Goal: Navigation & Orientation: Find specific page/section

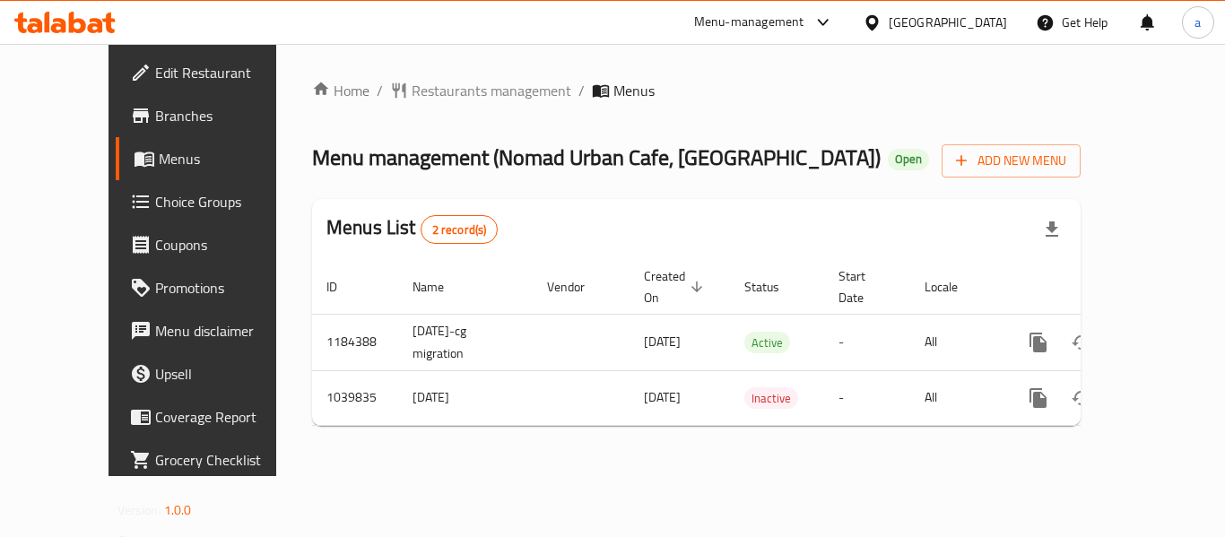
click at [969, 23] on div "[GEOGRAPHIC_DATA]" at bounding box center [948, 23] width 118 height 20
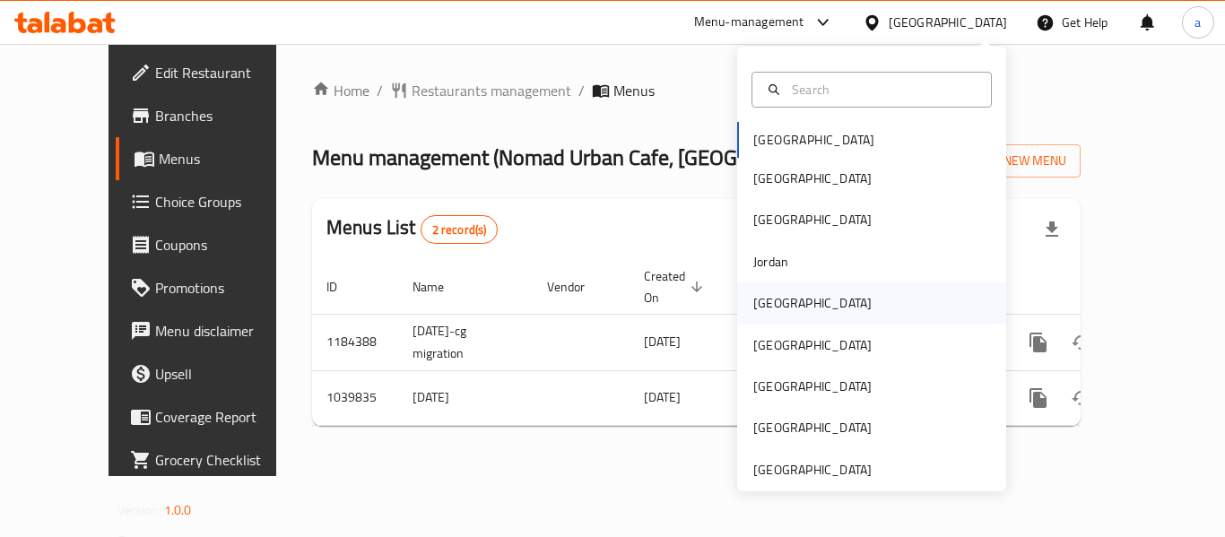
click at [808, 302] on div "[GEOGRAPHIC_DATA]" at bounding box center [871, 302] width 269 height 41
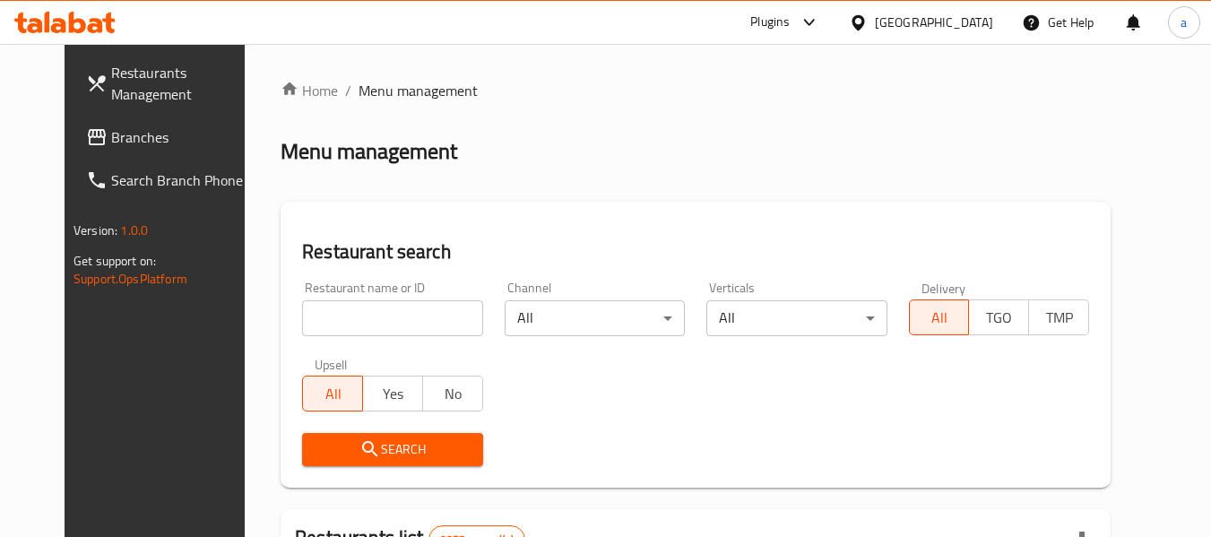
click at [111, 140] on span "Branches" at bounding box center [182, 137] width 142 height 22
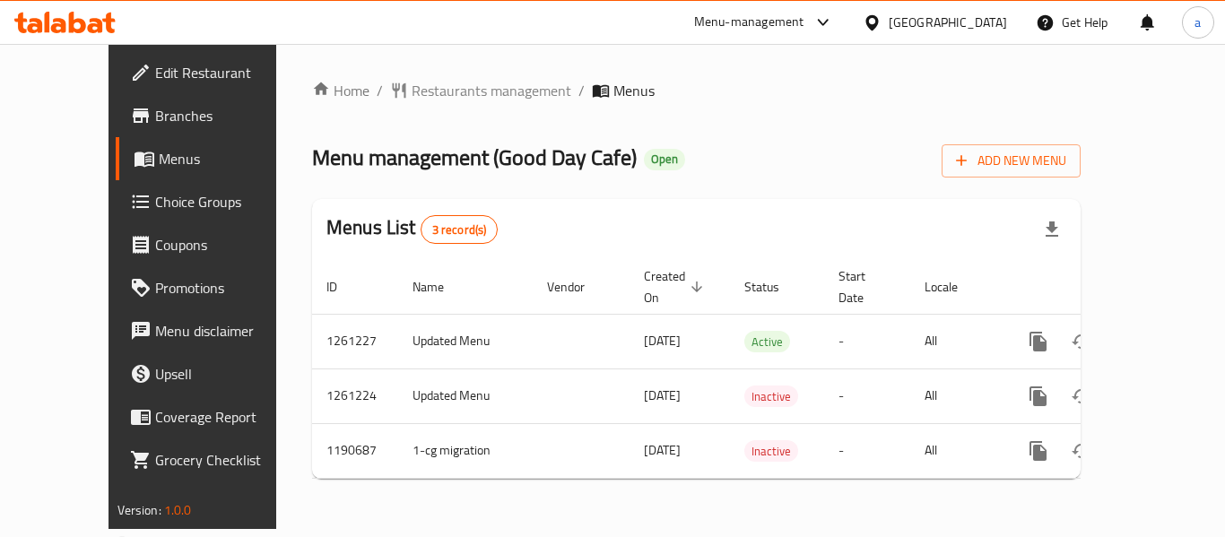
click at [973, 22] on div "[GEOGRAPHIC_DATA]" at bounding box center [948, 23] width 118 height 20
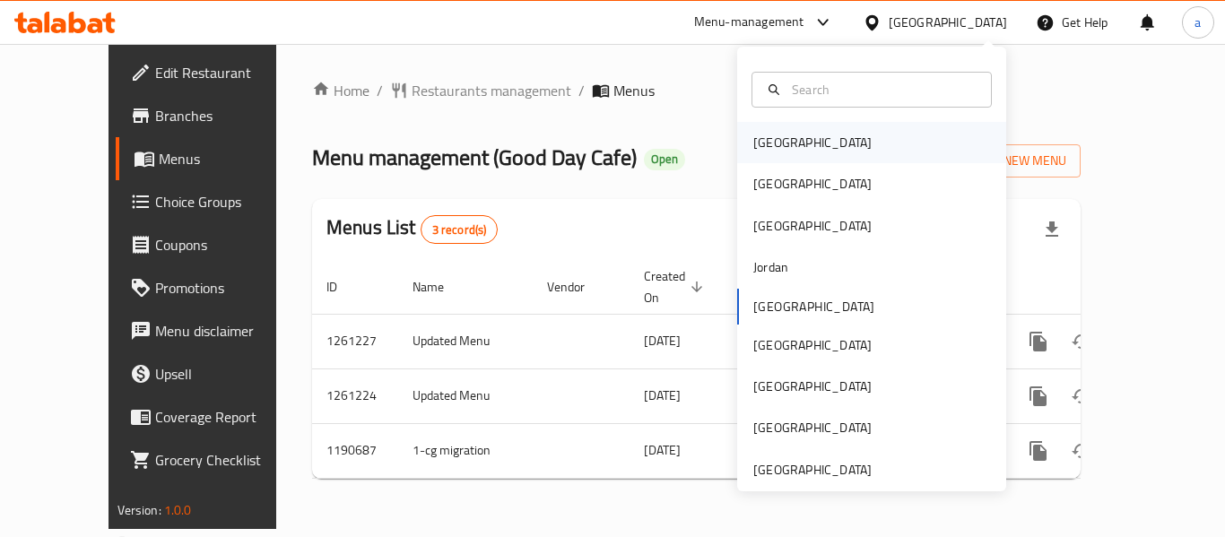
click at [814, 143] on div "[GEOGRAPHIC_DATA]" at bounding box center [871, 142] width 269 height 41
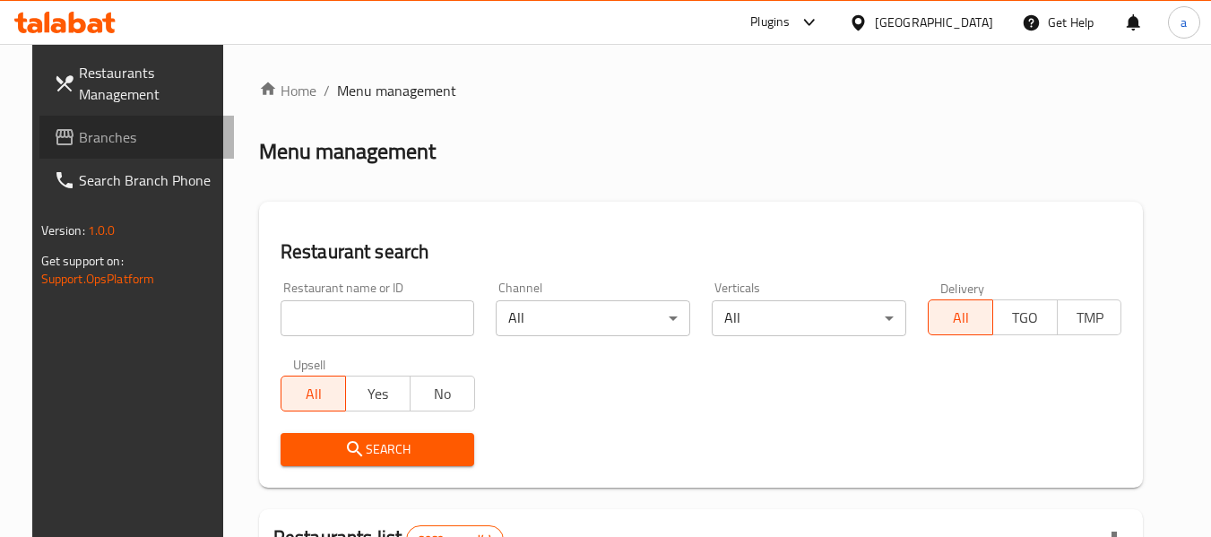
click at [79, 135] on span "Branches" at bounding box center [150, 137] width 142 height 22
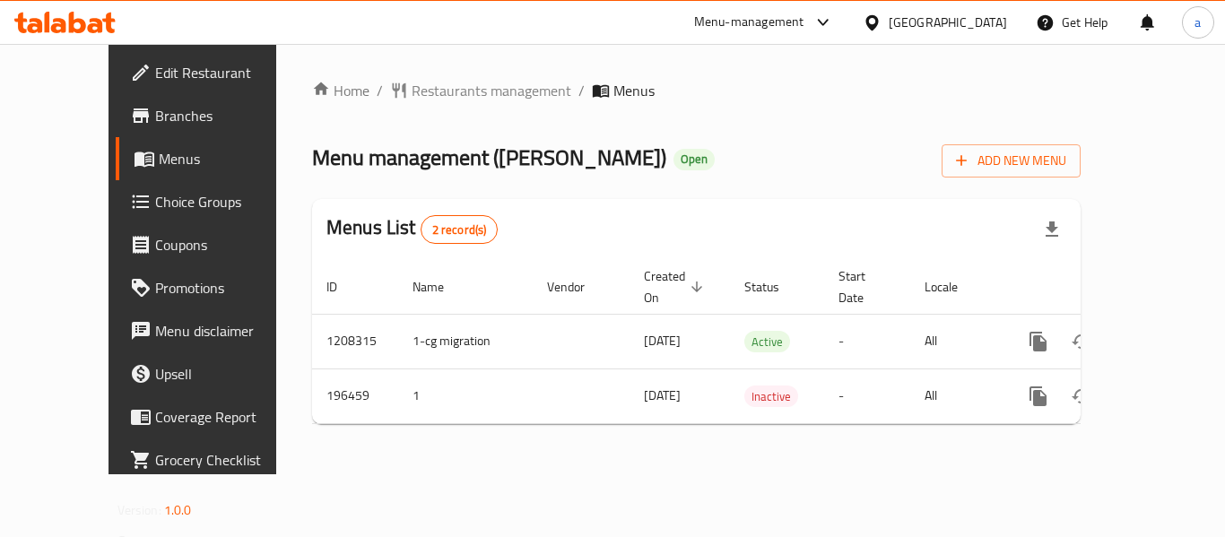
click at [992, 16] on div "[GEOGRAPHIC_DATA]" at bounding box center [948, 23] width 118 height 20
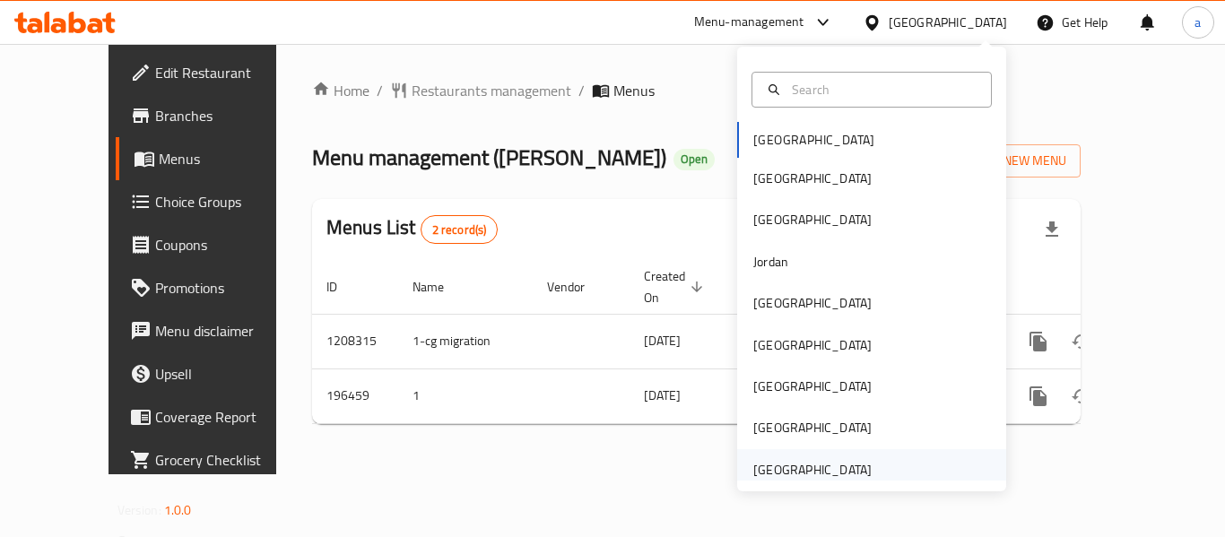
click at [803, 467] on div "[GEOGRAPHIC_DATA]" at bounding box center [812, 470] width 118 height 20
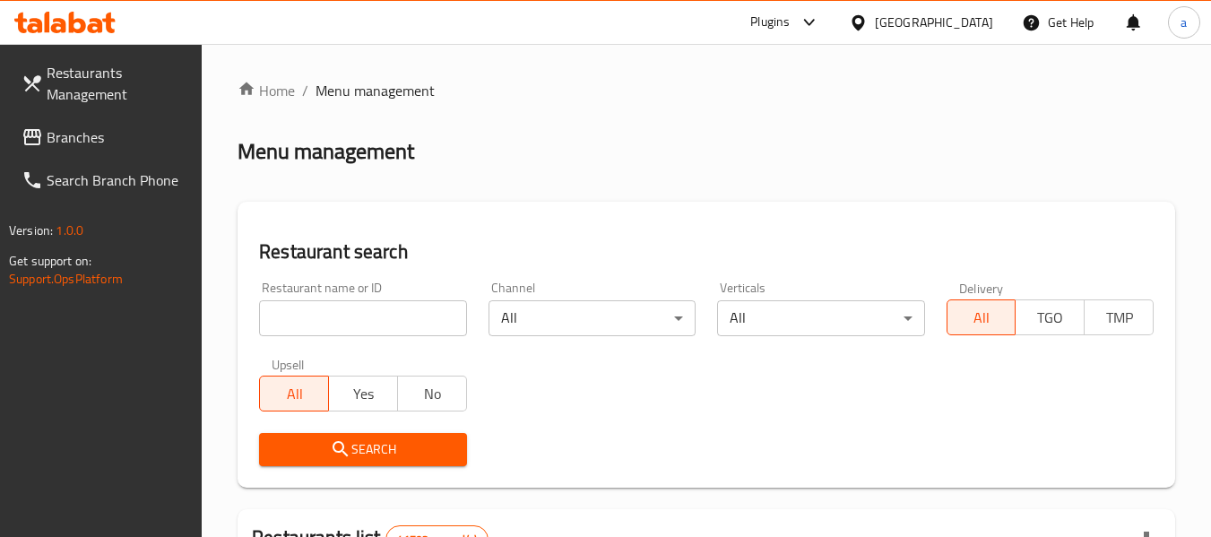
click at [91, 134] on span "Branches" at bounding box center [118, 137] width 142 height 22
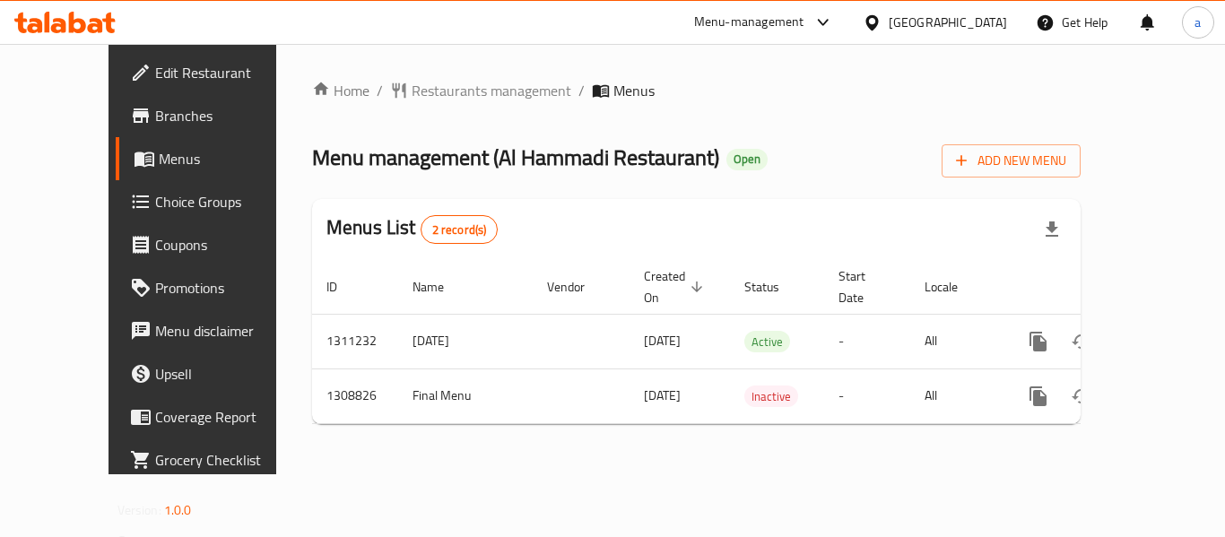
click at [909, 1] on div "[GEOGRAPHIC_DATA]" at bounding box center [934, 22] width 173 height 43
click at [905, 22] on div "[GEOGRAPHIC_DATA]" at bounding box center [948, 23] width 118 height 20
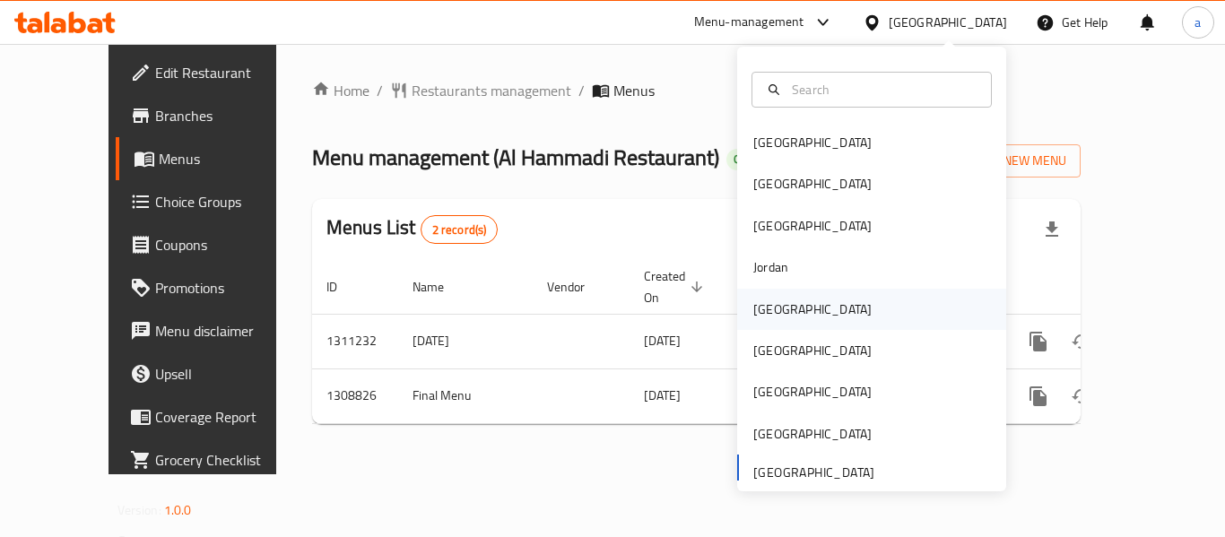
click at [755, 314] on div "[GEOGRAPHIC_DATA]" at bounding box center [812, 309] width 118 height 20
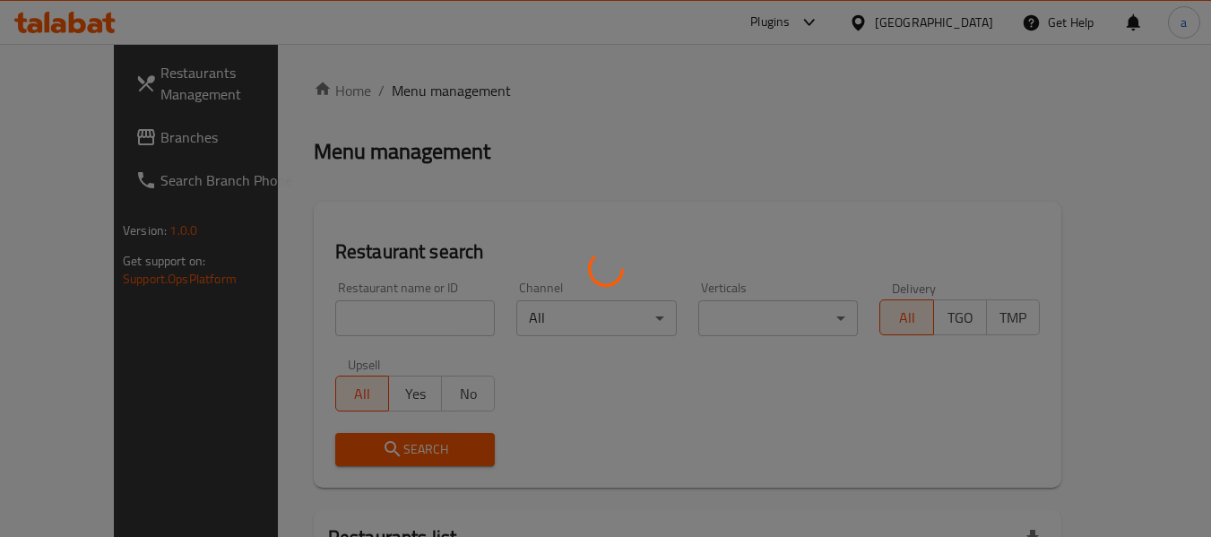
click at [87, 145] on div at bounding box center [605, 268] width 1211 height 537
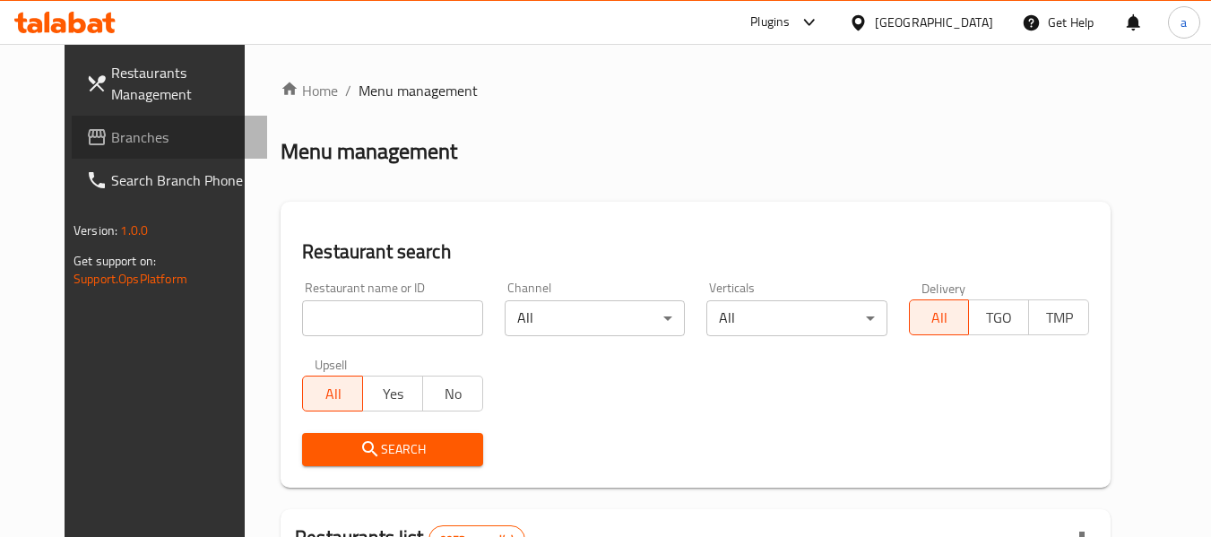
click at [111, 145] on span "Branches" at bounding box center [182, 137] width 142 height 22
